Goal: Information Seeking & Learning: Learn about a topic

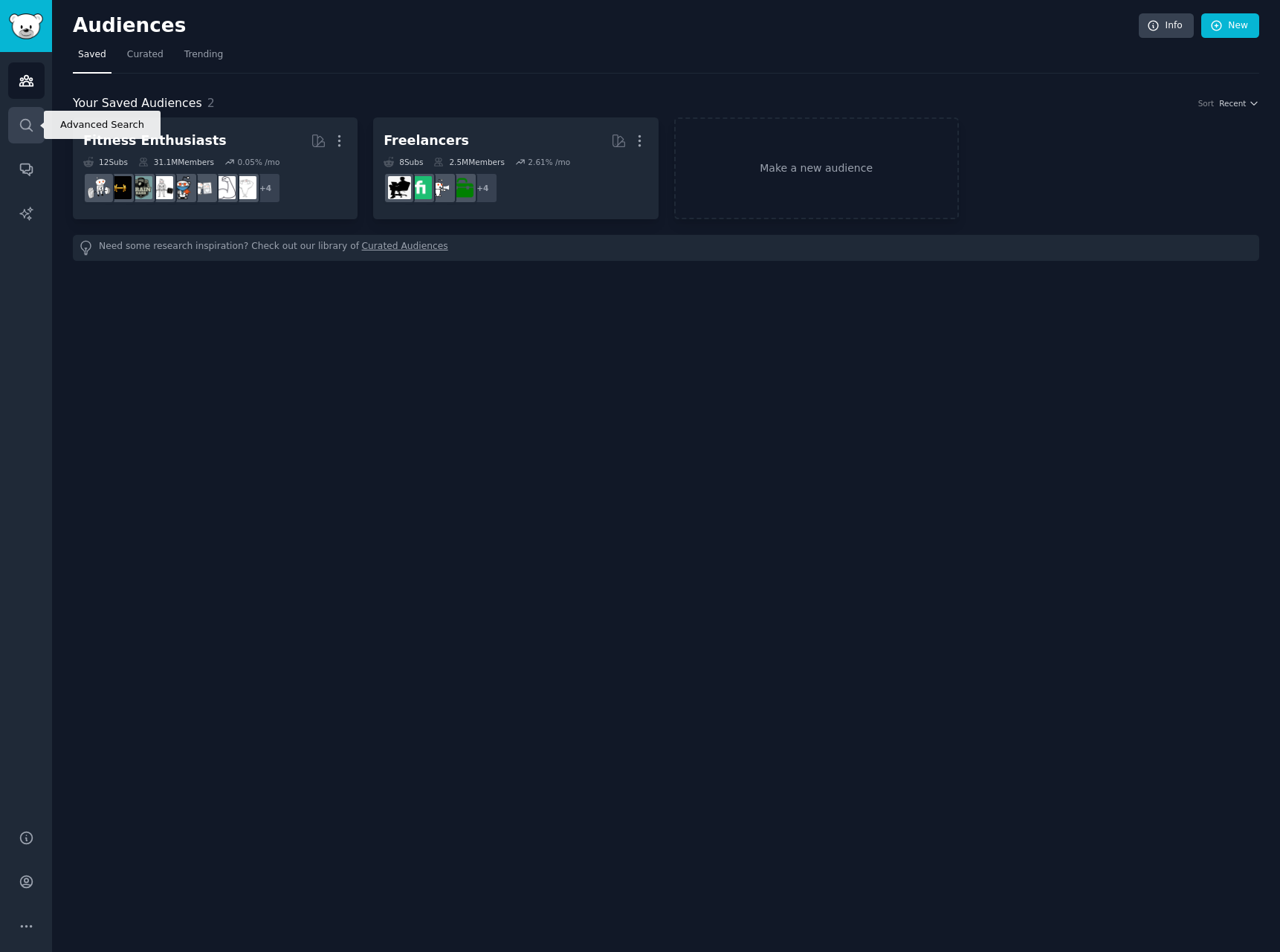
click at [41, 120] on link "Search" at bounding box center [26, 125] width 37 height 37
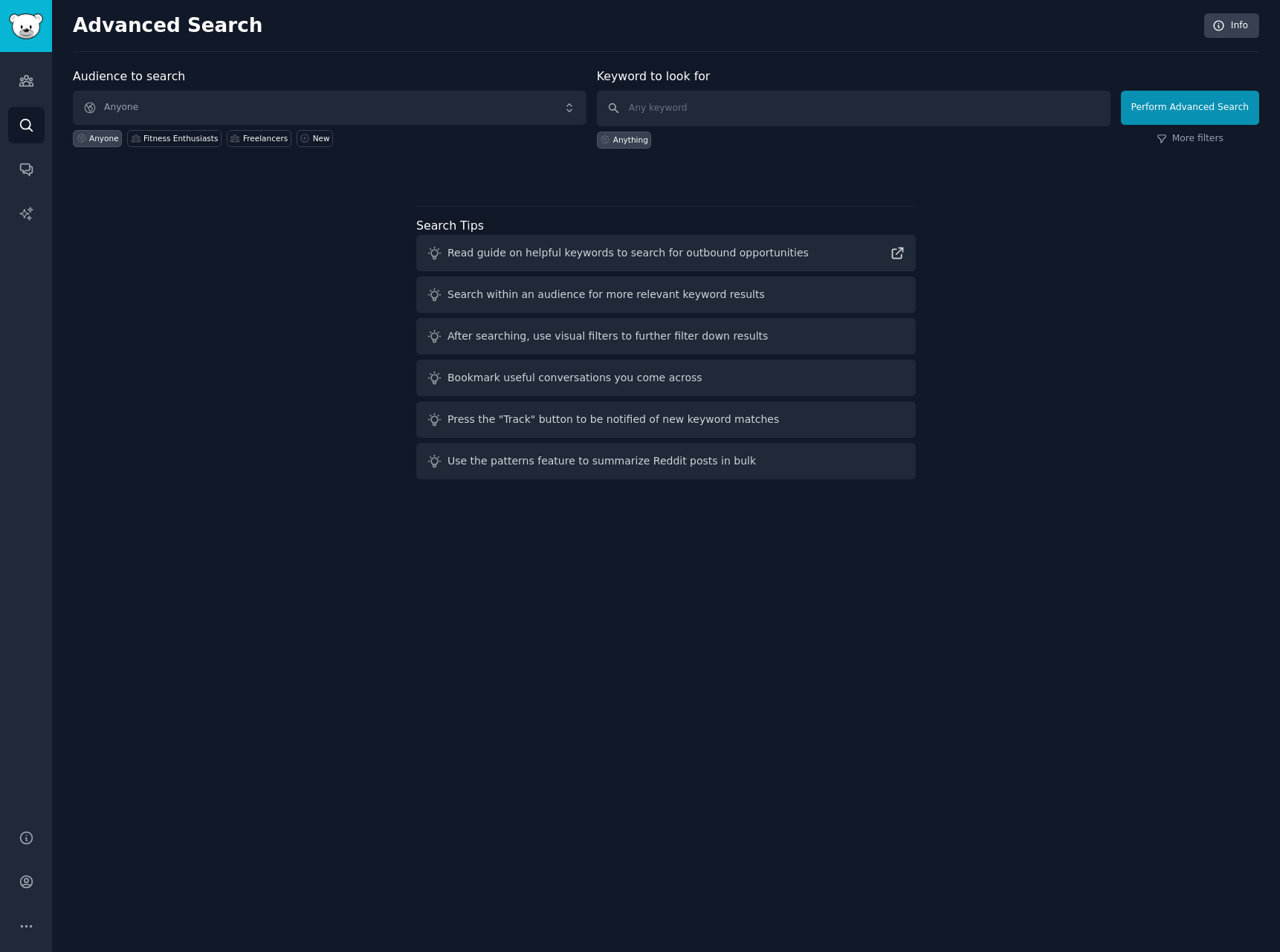
click at [304, 79] on div "Audience to search Anyone Anyone Fitness Enthusiasts Freelancers New" at bounding box center [329, 107] width 513 height 81
click at [294, 114] on span "Anyone" at bounding box center [329, 108] width 513 height 34
click at [41, 88] on link "Audiences" at bounding box center [26, 80] width 37 height 37
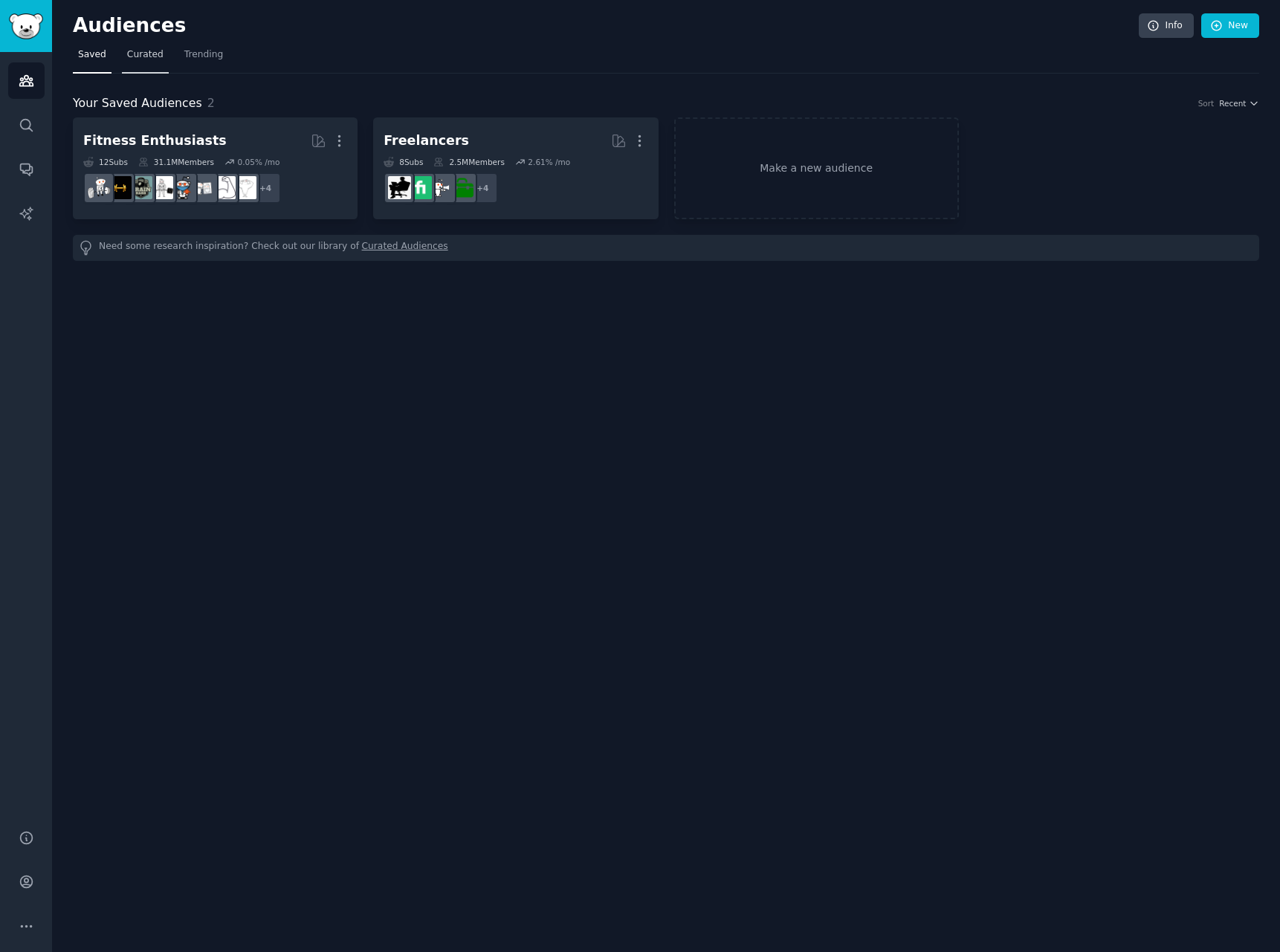
click at [156, 59] on span "Curated" at bounding box center [145, 55] width 37 height 14
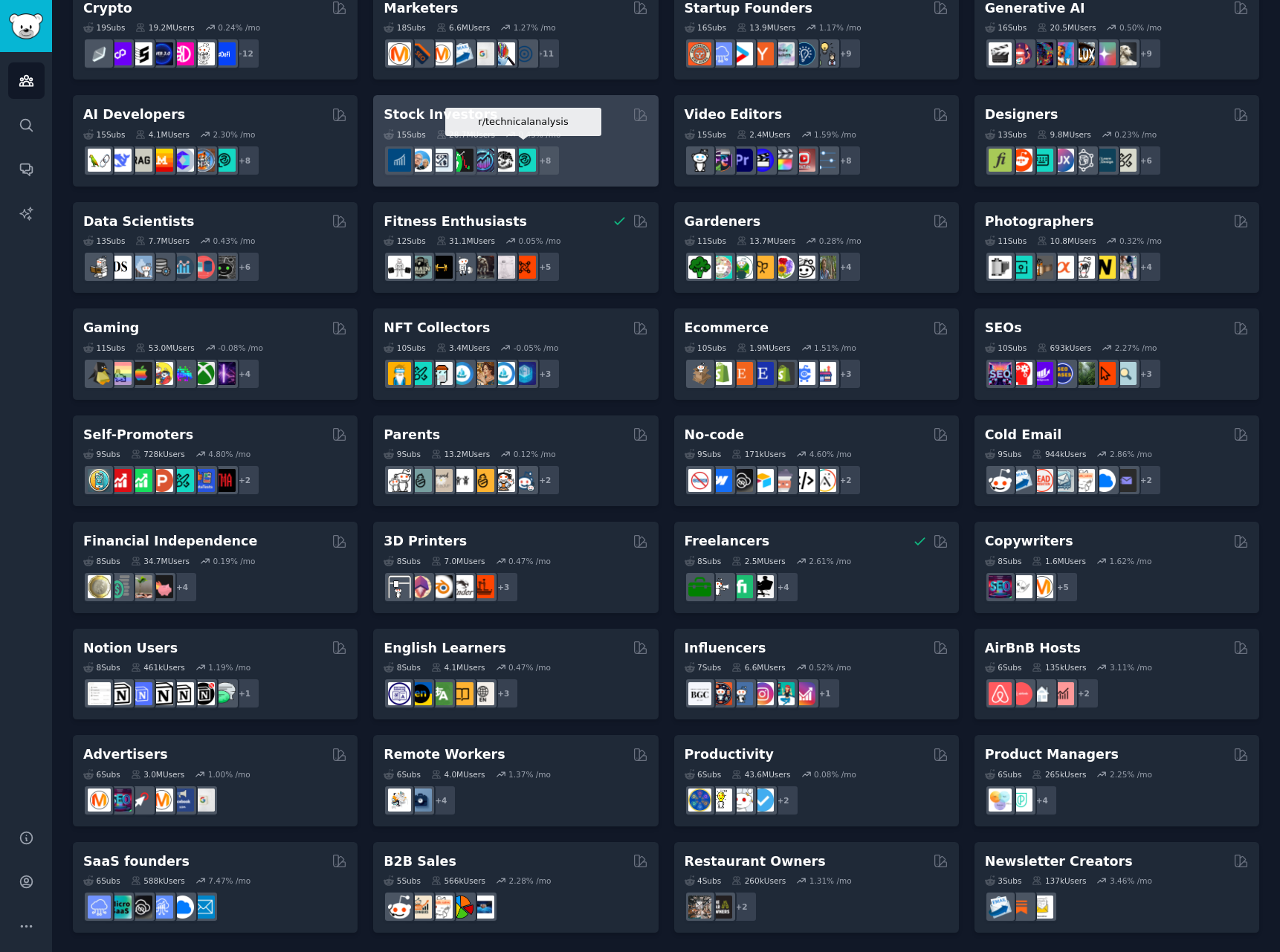
scroll to position [237, 0]
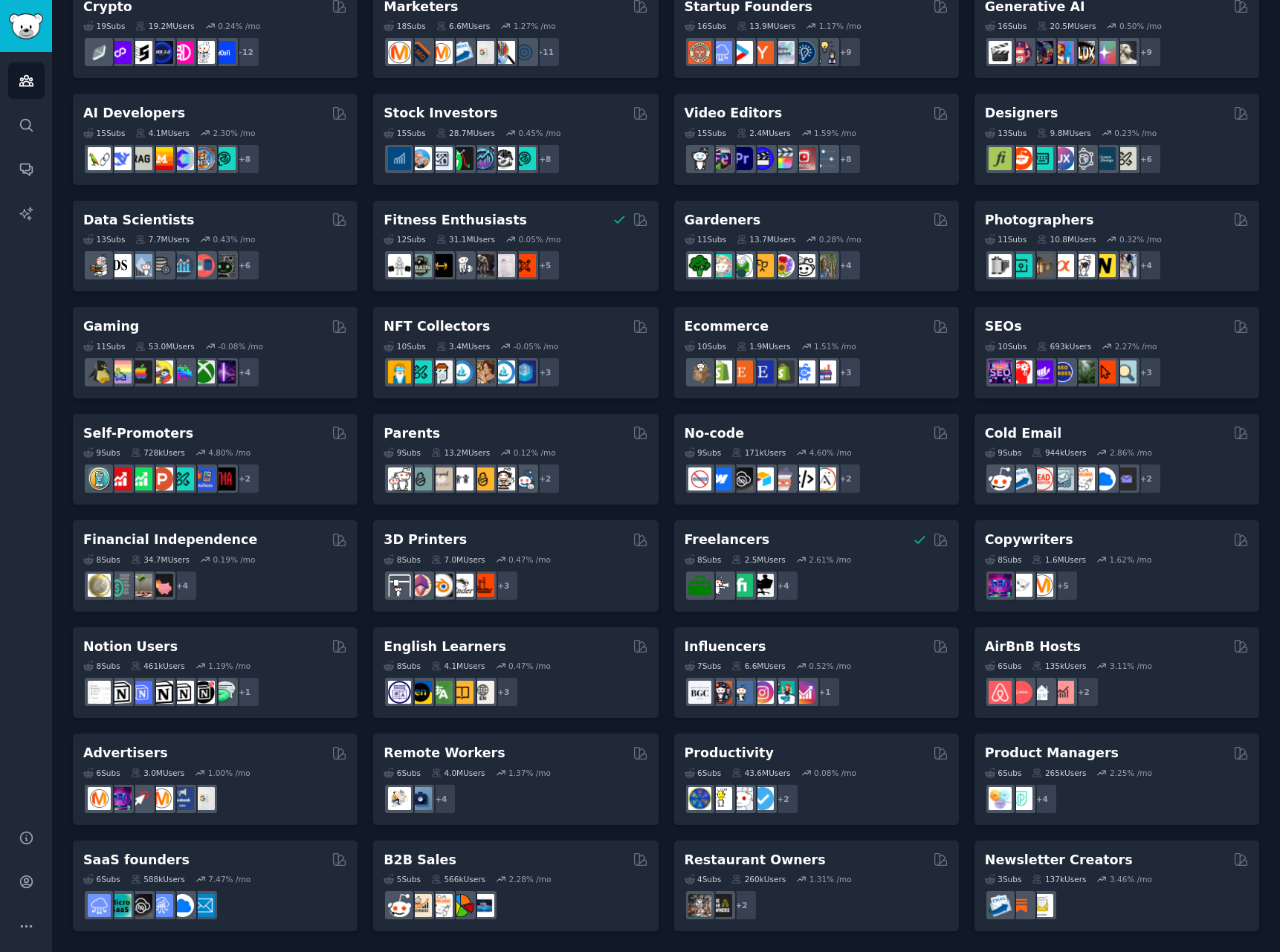
click at [820, 432] on div "No-code" at bounding box center [816, 434] width 264 height 19
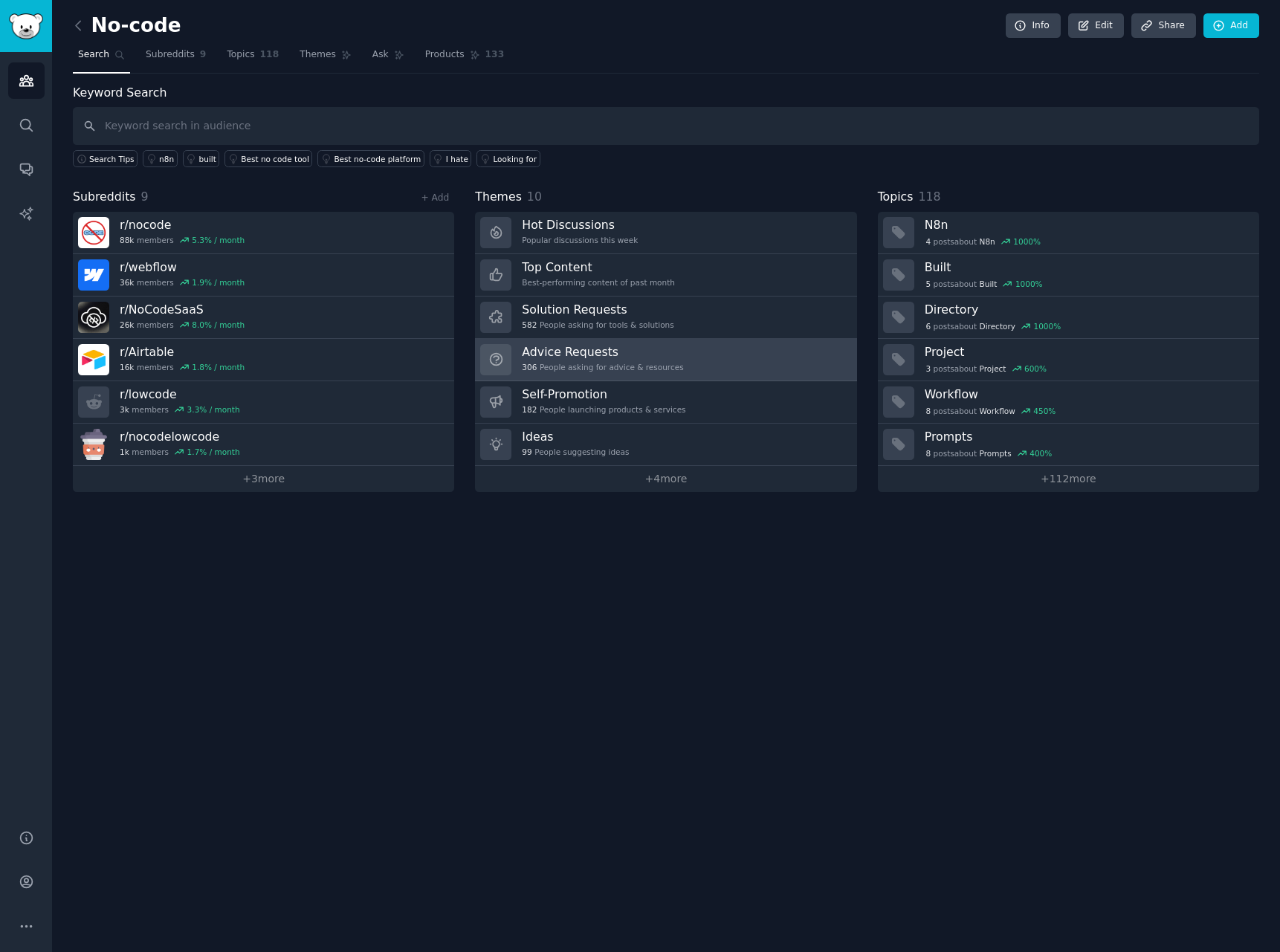
click at [638, 371] on div "306 People asking for advice & resources" at bounding box center [603, 367] width 162 height 10
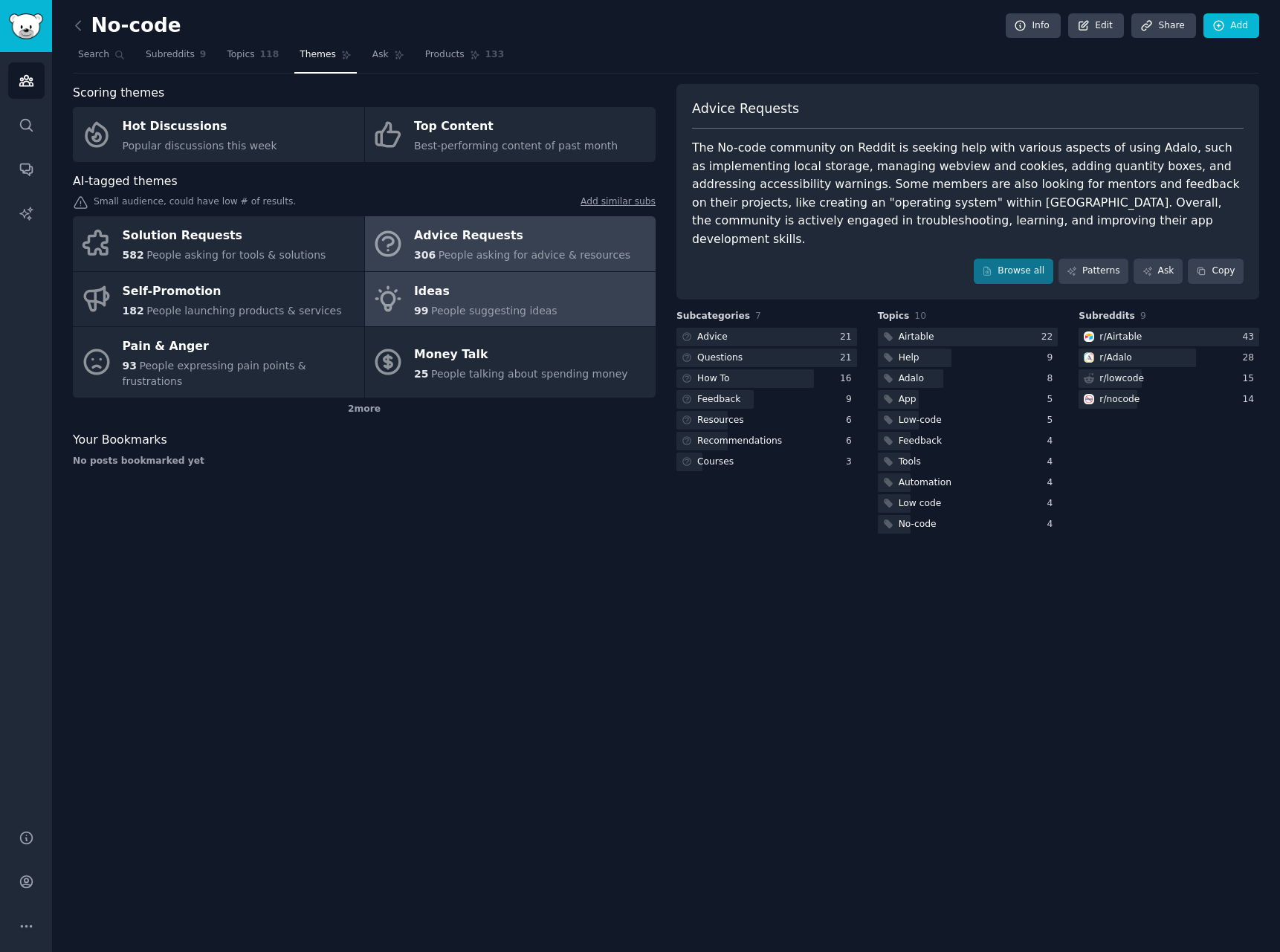
click at [488, 314] on span "People suggesting ideas" at bounding box center [494, 311] width 126 height 12
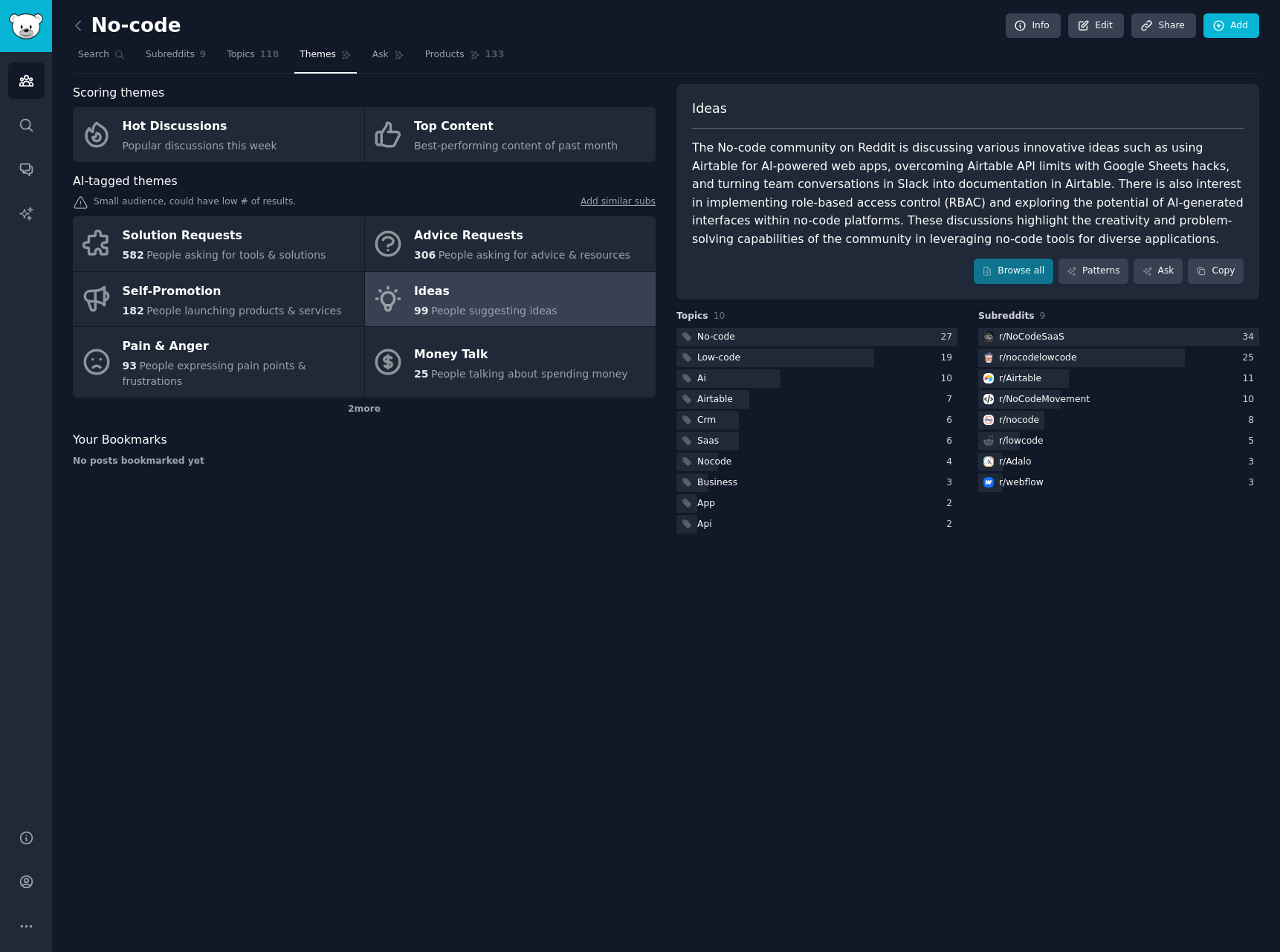
click at [1020, 157] on div "The No-code community on Reddit is discussing various innovative ideas such as …" at bounding box center [968, 193] width 551 height 109
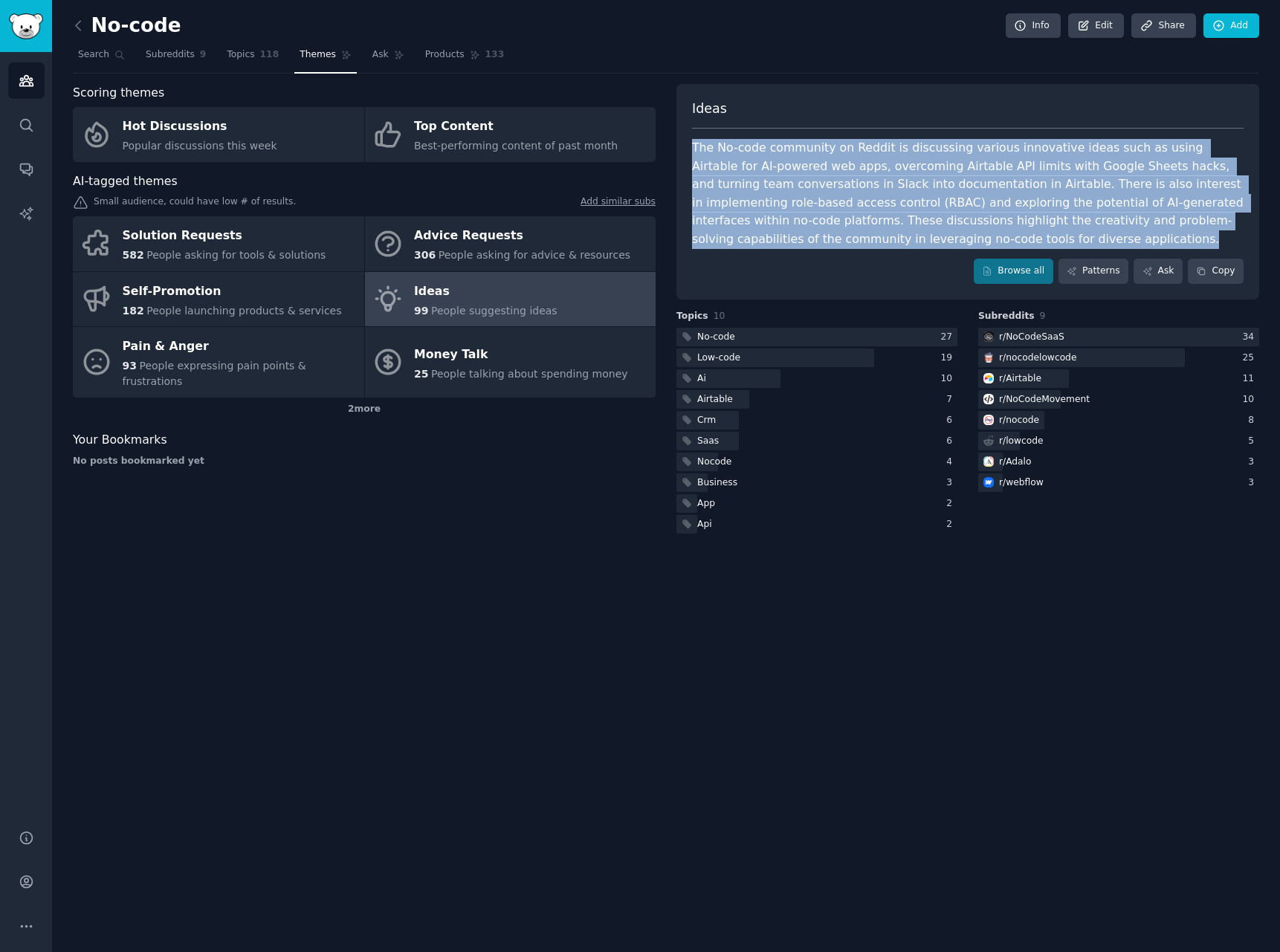
click at [1020, 157] on div "The No-code community on Reddit is discussing various innovative ideas such as …" at bounding box center [968, 193] width 551 height 109
click at [1020, 158] on div "The No-code community on Reddit is discussing various innovative ideas such as …" at bounding box center [968, 193] width 551 height 109
click at [1018, 162] on div "The No-code community on Reddit is discussing various innovative ideas such as …" at bounding box center [968, 193] width 551 height 109
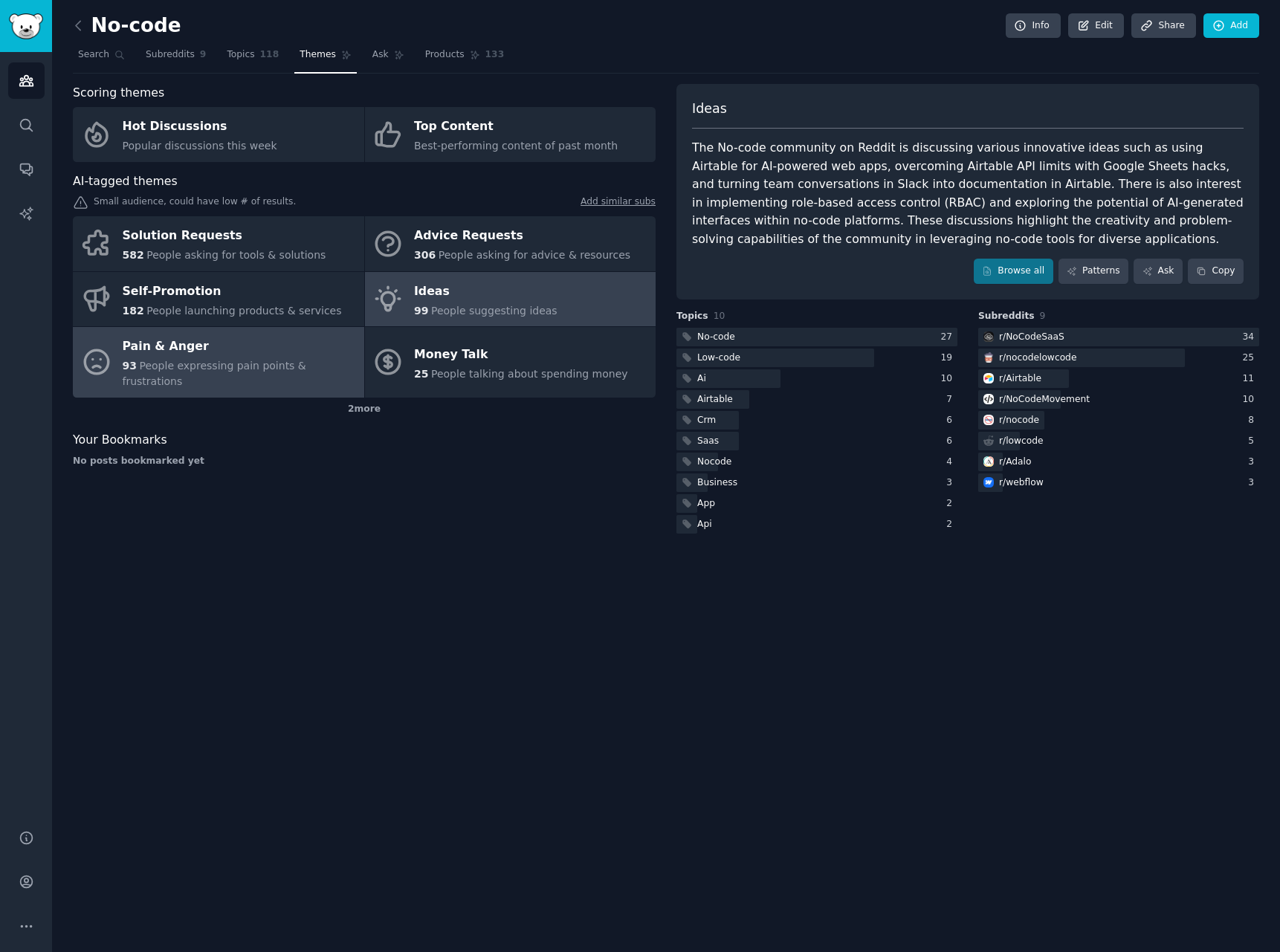
click at [274, 349] on div "Pain & Anger" at bounding box center [239, 347] width 234 height 24
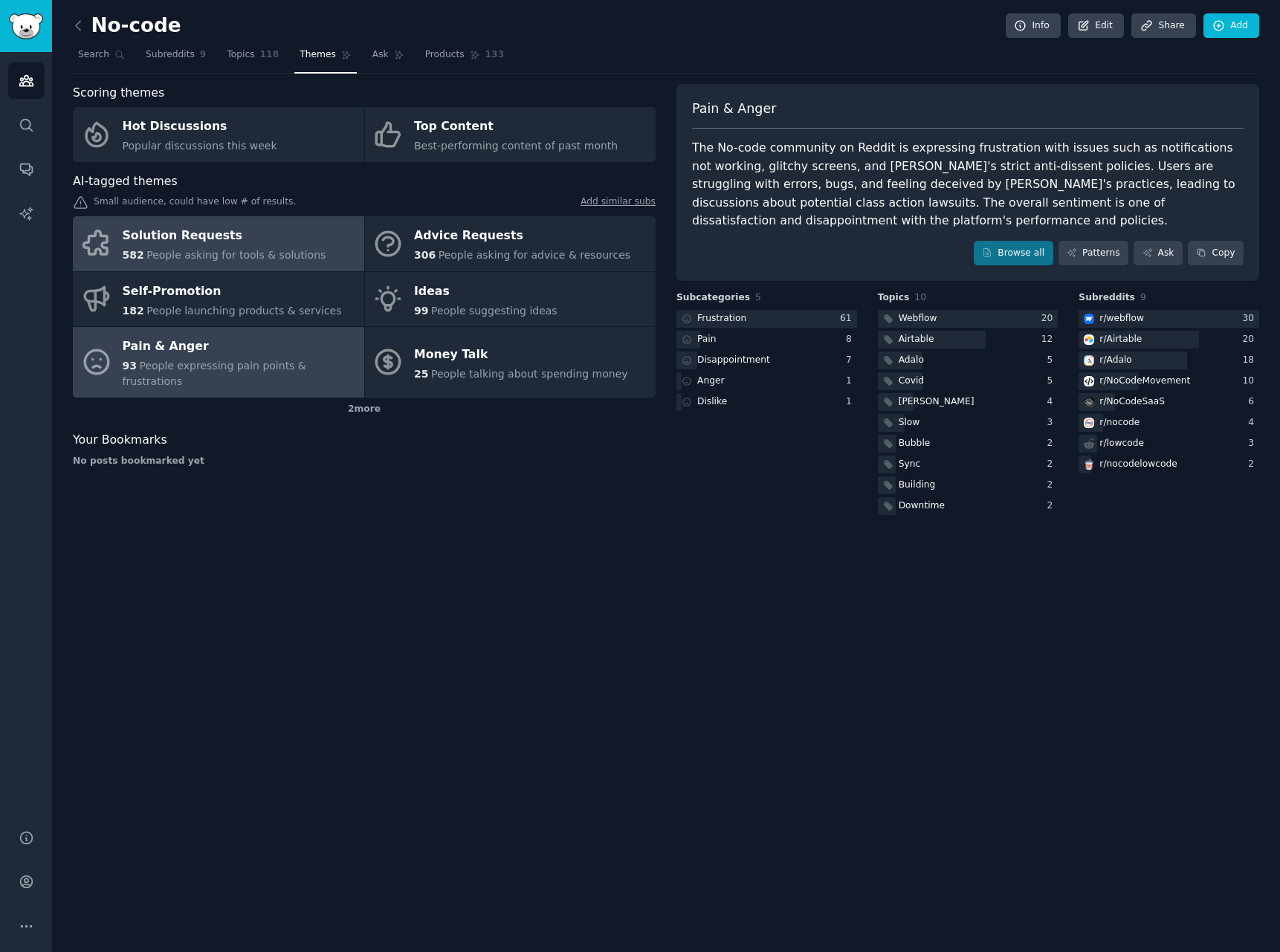
click at [249, 231] on div "Solution Requests" at bounding box center [224, 237] width 203 height 24
